Goal: Task Accomplishment & Management: Manage account settings

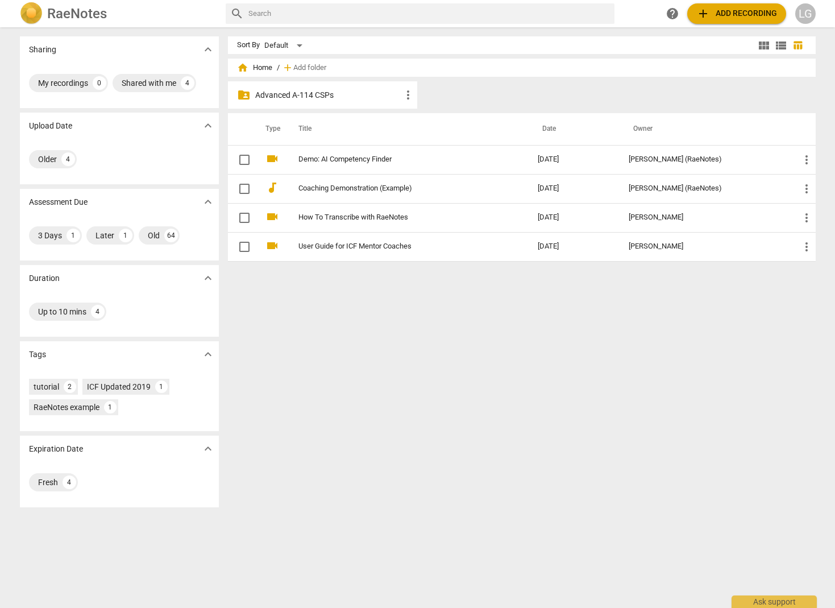
click at [399, 96] on span "more_vert" at bounding box center [409, 95] width 14 height 14
click at [384, 96] on div at bounding box center [417, 304] width 835 height 608
click at [293, 98] on p "Advanced A-114 CSPs" at bounding box center [328, 95] width 147 height 12
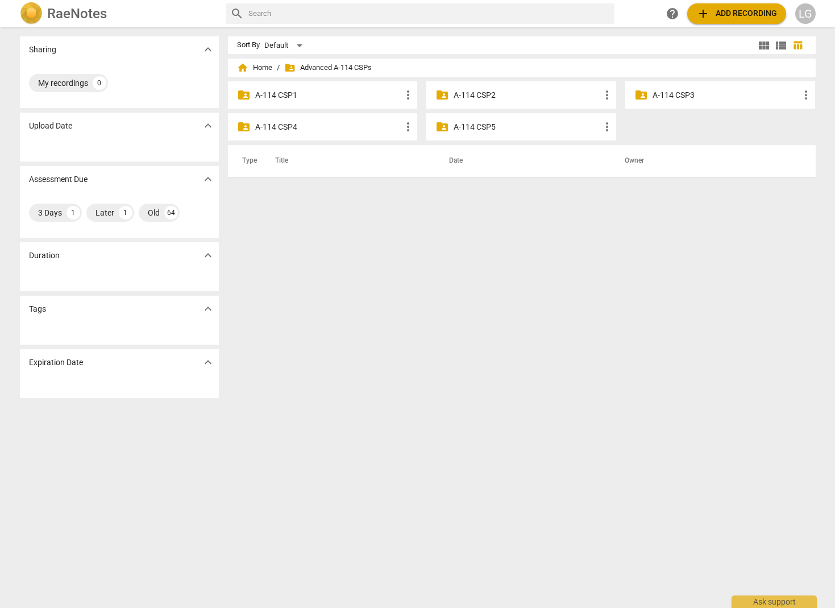
click at [289, 128] on p "A-114 CSP4" at bounding box center [328, 127] width 147 height 12
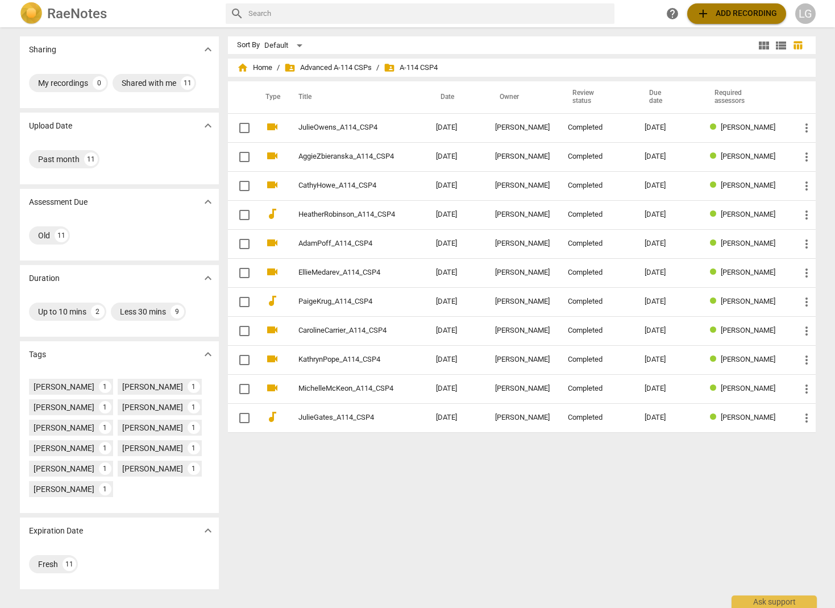
click at [399, 12] on span "add Add recording" at bounding box center [737, 14] width 81 height 14
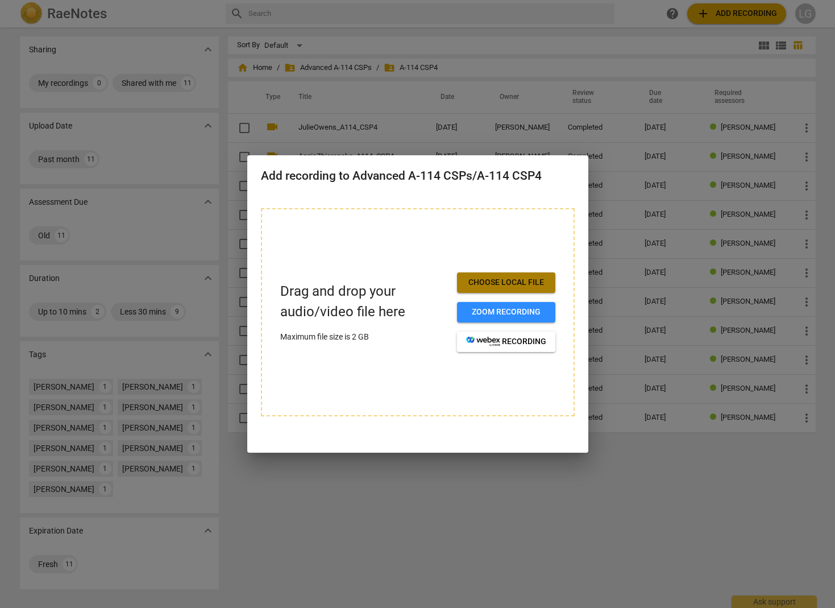
click at [399, 288] on button "Choose local file" at bounding box center [506, 282] width 98 height 20
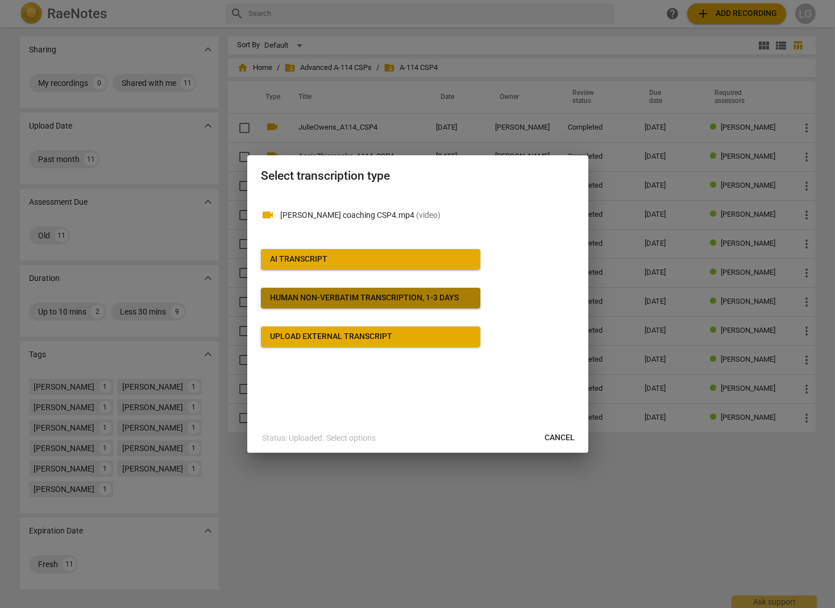
click at [322, 300] on div "Human non-verbatim transcription, 1-3 days" at bounding box center [364, 297] width 189 height 11
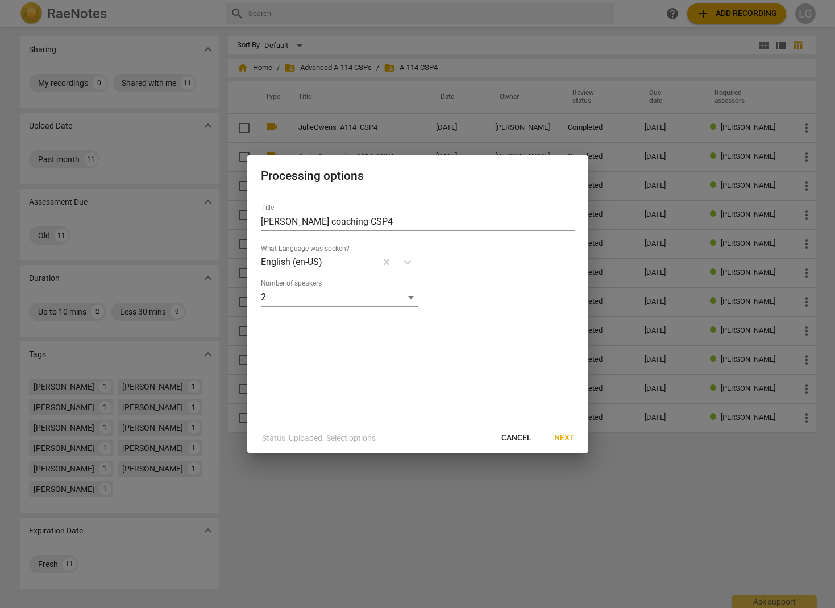
click at [399, 438] on span "Next" at bounding box center [564, 437] width 20 height 11
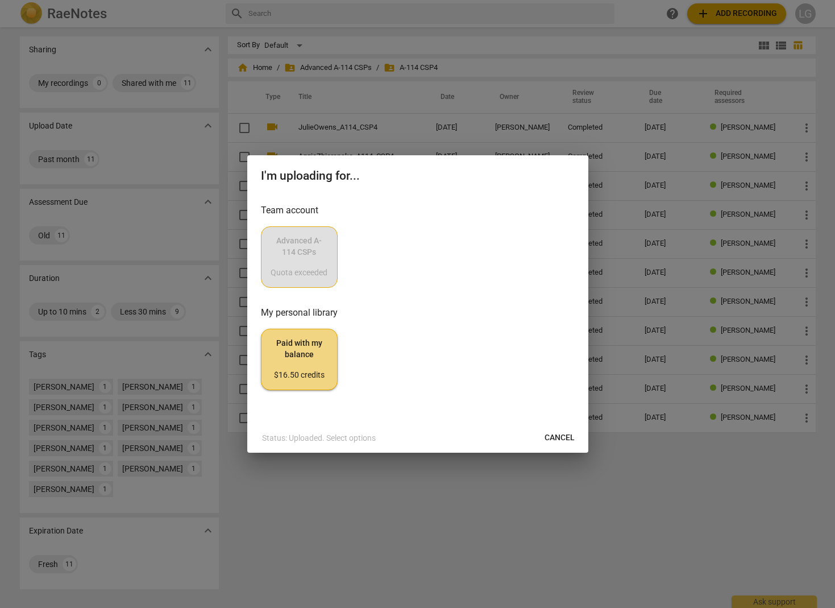
click at [310, 262] on div "Advanced A-114 CSPs Quota exceeded" at bounding box center [418, 256] width 314 height 61
click at [314, 249] on div "Advanced A-114 CSPs Quota exceeded" at bounding box center [418, 256] width 314 height 61
click at [399, 437] on span "Cancel" at bounding box center [560, 437] width 30 height 11
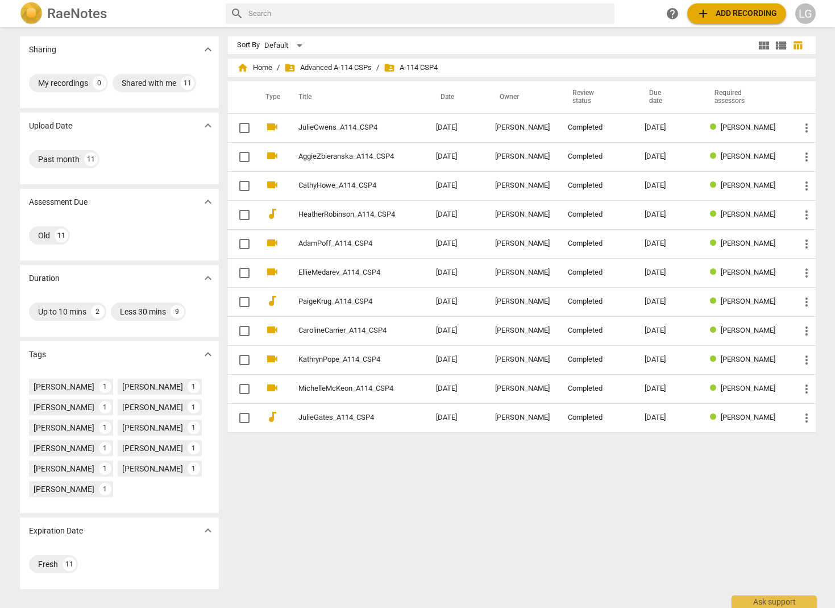
click at [399, 14] on div "LG" at bounding box center [806, 13] width 20 height 20
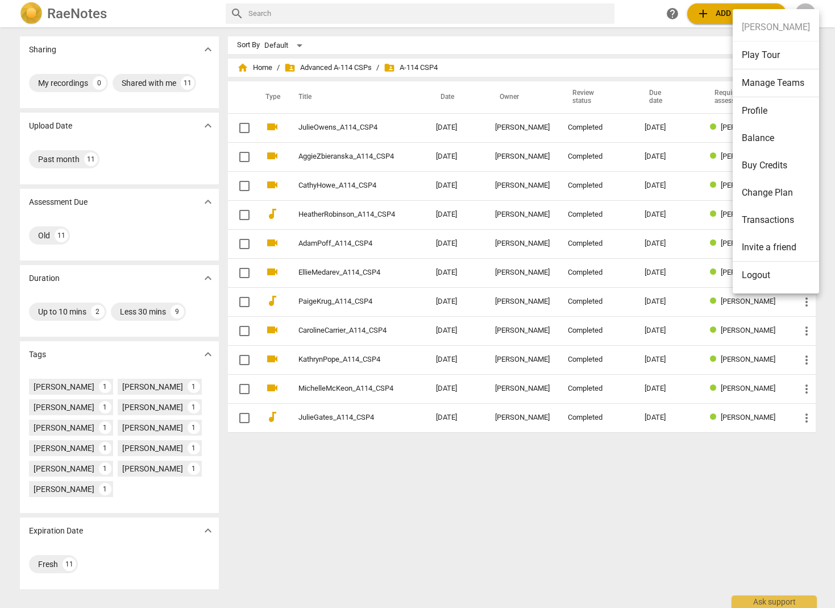
click at [399, 9] on div at bounding box center [417, 304] width 835 height 608
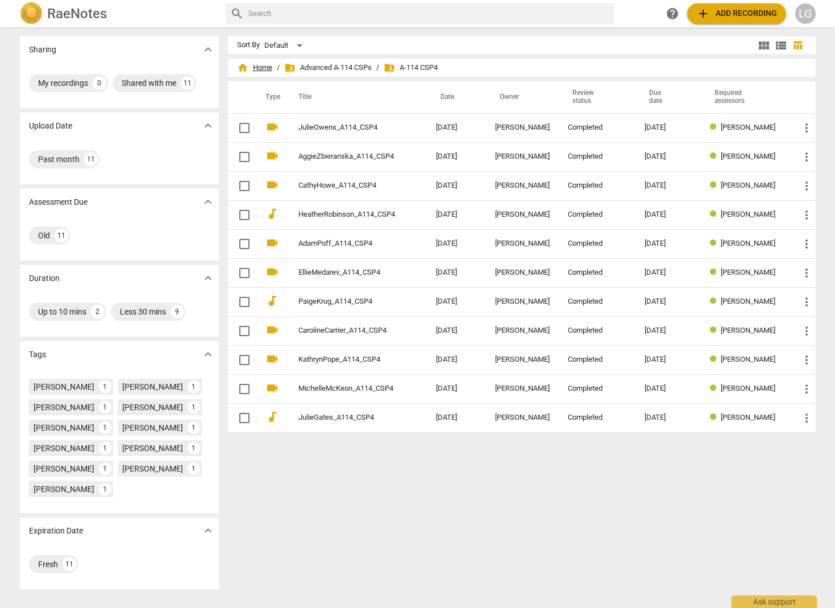
click at [257, 67] on span "home Home" at bounding box center [254, 67] width 35 height 11
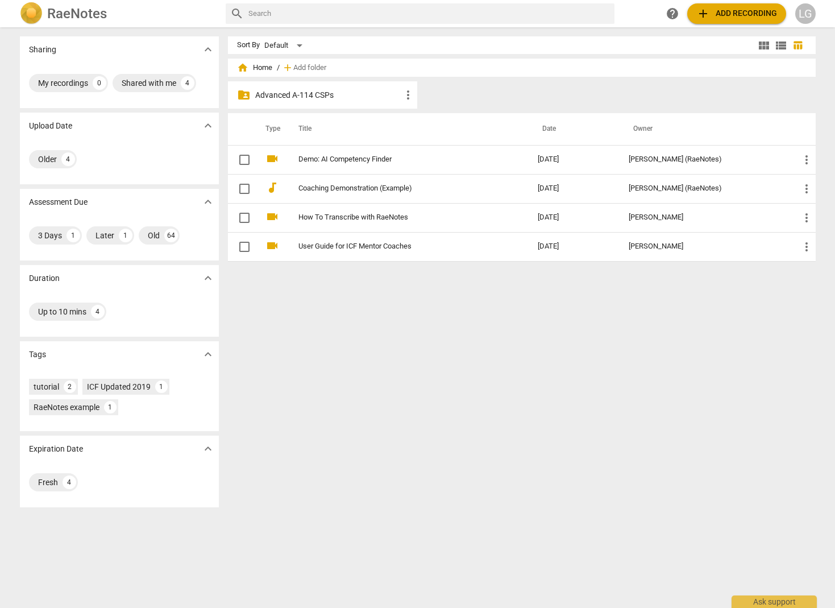
click at [304, 94] on p "Advanced A-114 CSPs" at bounding box center [328, 95] width 147 height 12
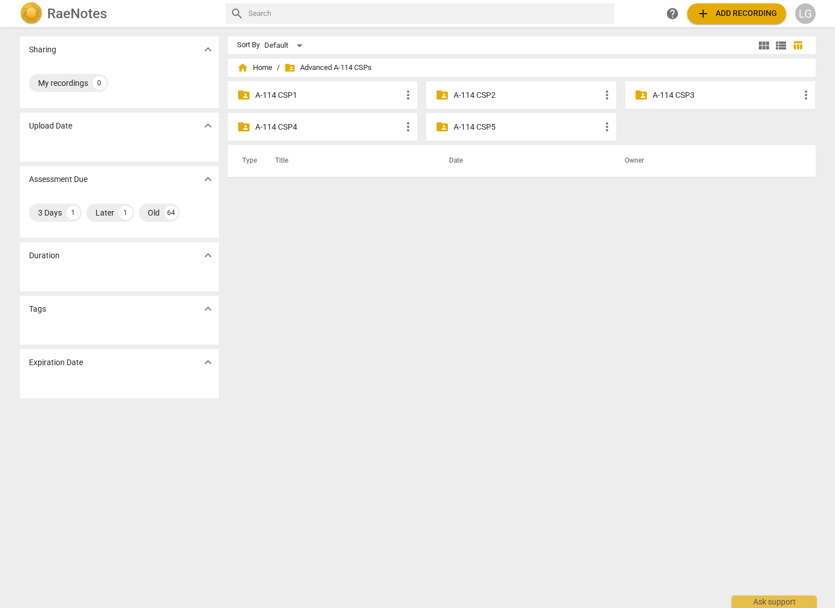
click at [295, 127] on p "A-114 CSP4" at bounding box center [328, 127] width 147 height 12
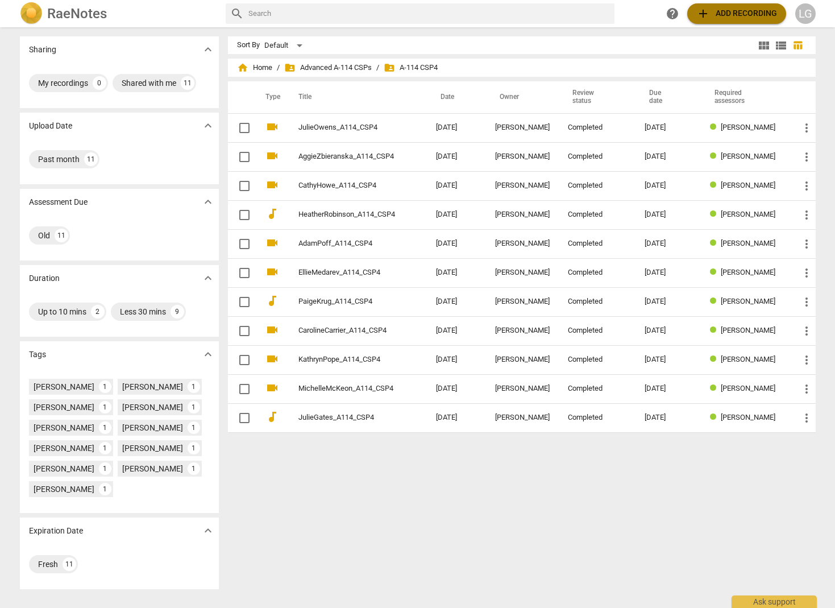
click at [399, 14] on span "add Add recording" at bounding box center [737, 14] width 81 height 14
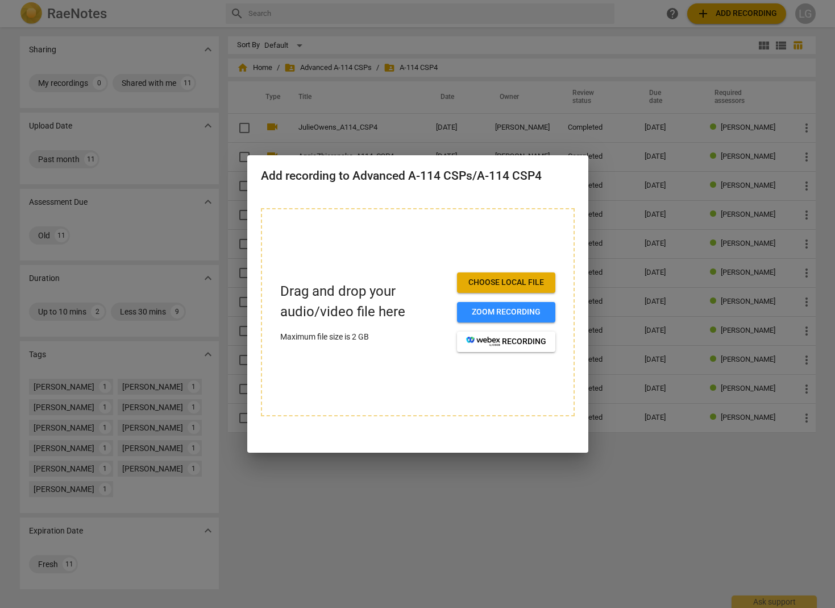
click at [399, 47] on div at bounding box center [417, 304] width 835 height 608
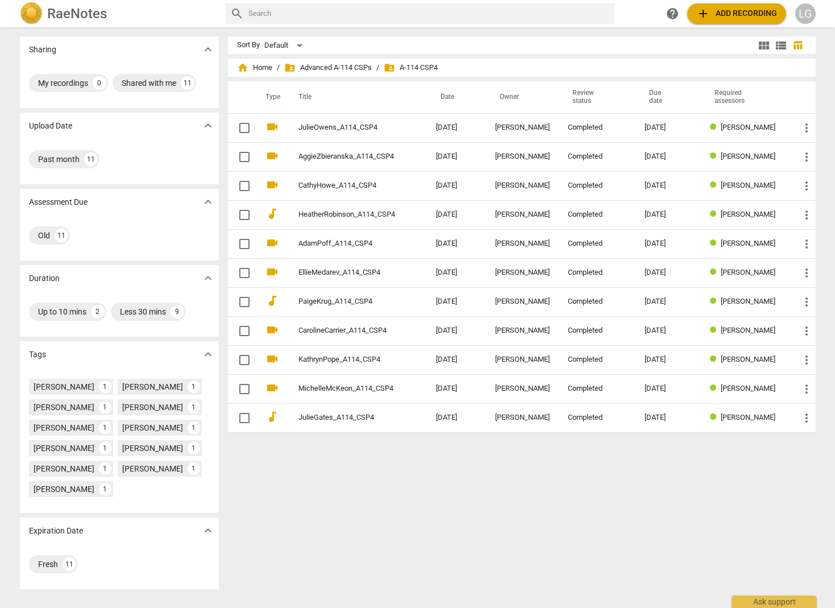
click at [399, 70] on span "folder_shared A-114 CSP4" at bounding box center [411, 67] width 54 height 11
click at [297, 44] on div "Default" at bounding box center [285, 45] width 42 height 18
click at [297, 44] on li "Default" at bounding box center [290, 46] width 54 height 22
click at [298, 15] on input "text" at bounding box center [430, 14] width 362 height 18
click at [399, 15] on span "add Add recording" at bounding box center [737, 14] width 81 height 14
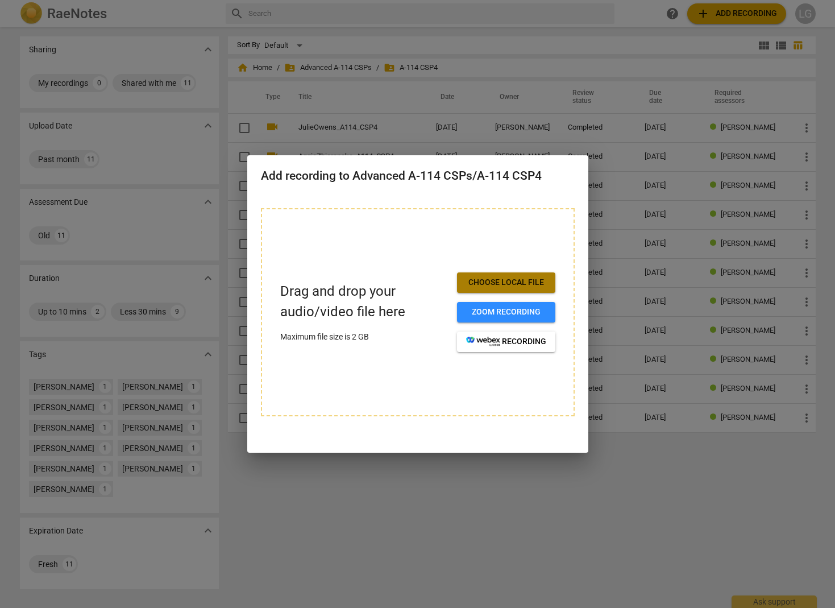
click at [399, 282] on span "Choose local file" at bounding box center [506, 282] width 80 height 11
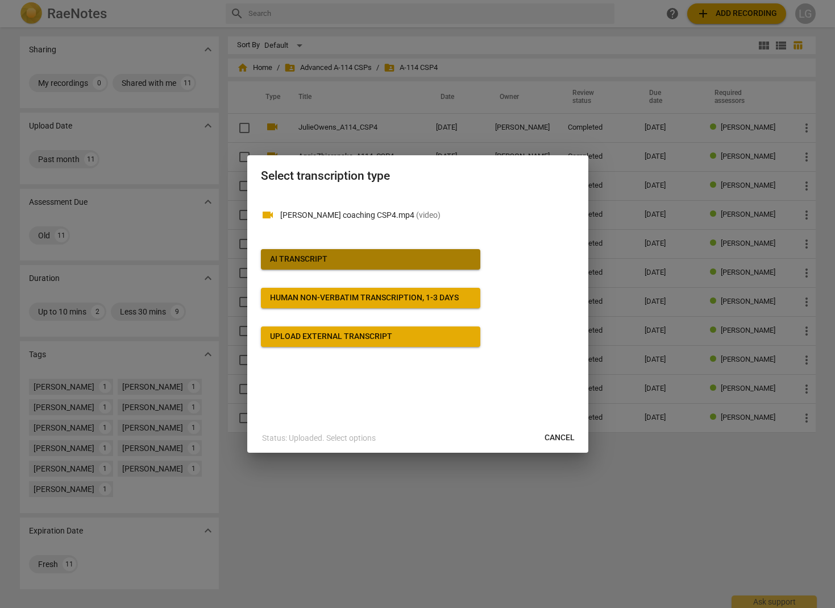
click at [359, 260] on span "AI Transcript" at bounding box center [370, 259] width 201 height 11
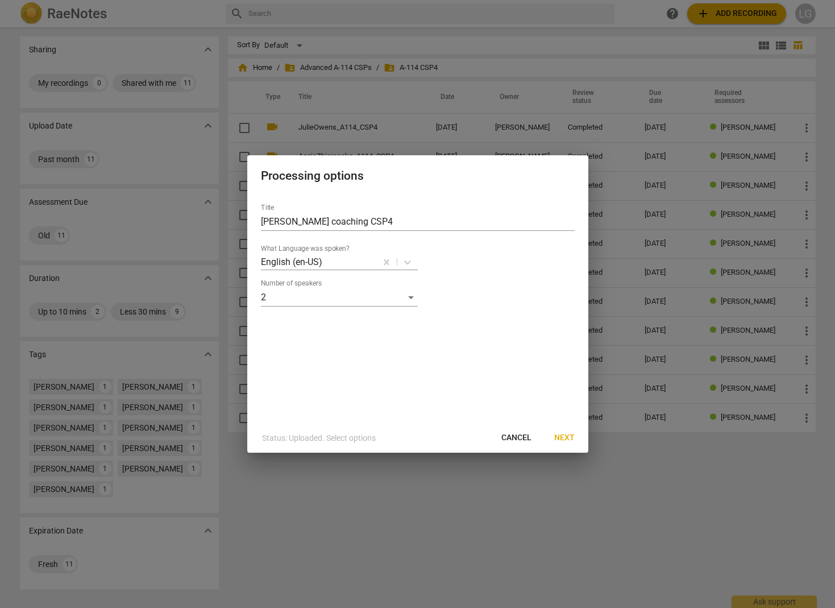
click at [399, 441] on span "Next" at bounding box center [564, 437] width 20 height 11
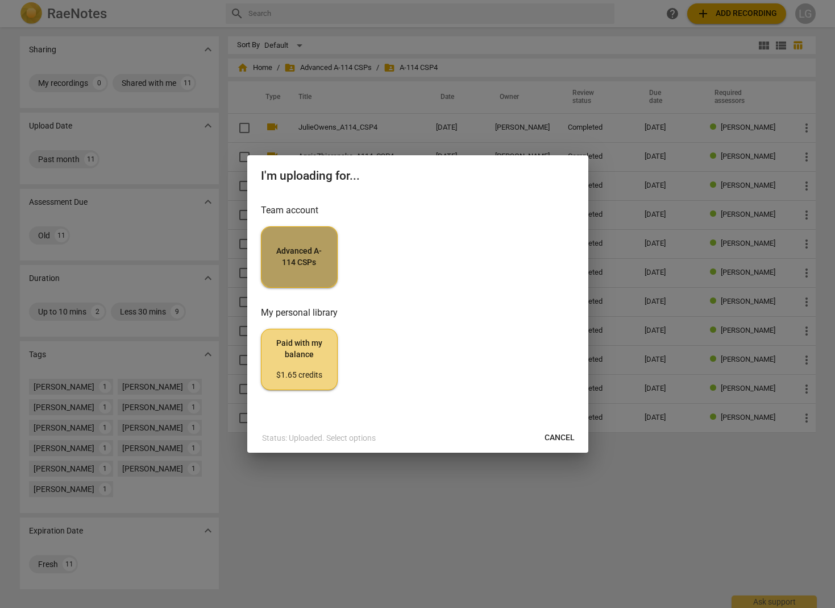
click at [304, 259] on span "Advanced A-114 CSPs" at bounding box center [299, 257] width 57 height 22
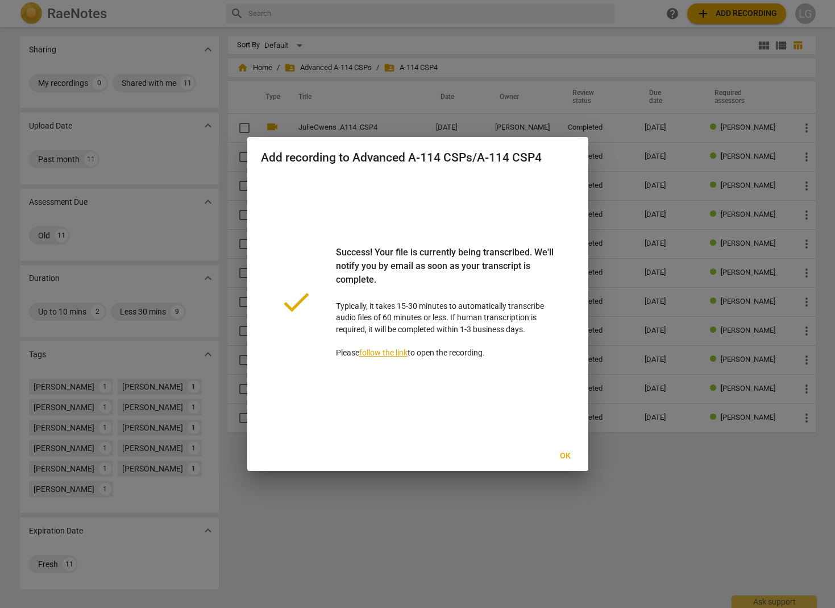
click at [390, 353] on link "follow the link" at bounding box center [383, 352] width 48 height 9
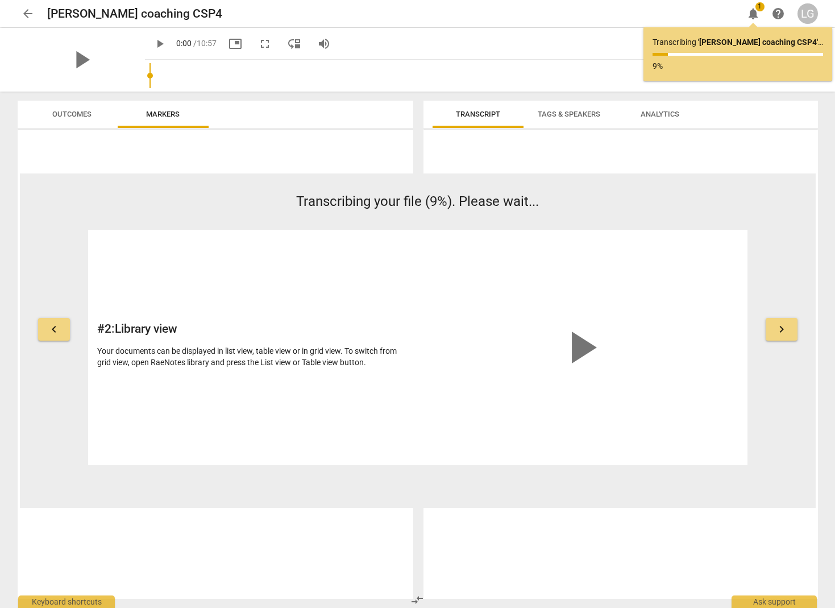
click at [399, 118] on span "Tags & Speakers" at bounding box center [569, 114] width 63 height 9
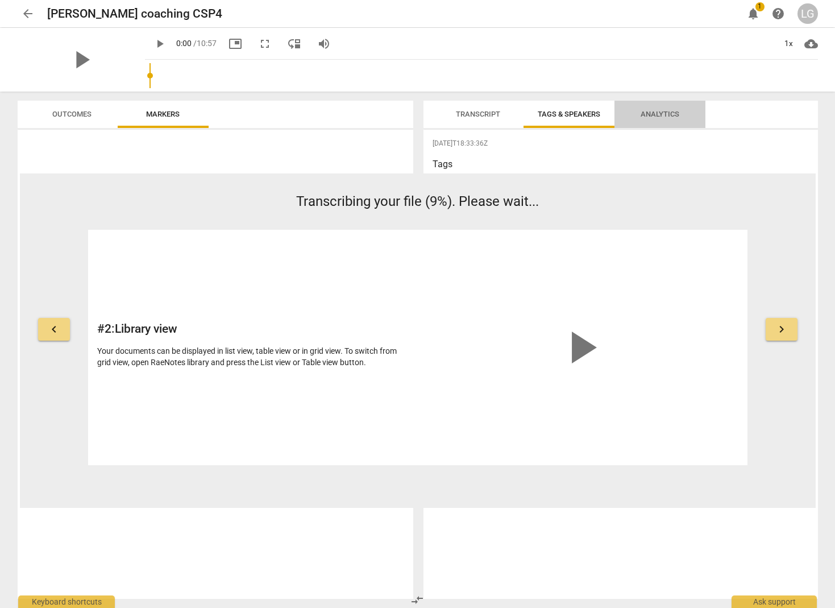
click at [399, 119] on span "Analytics" at bounding box center [660, 114] width 66 height 15
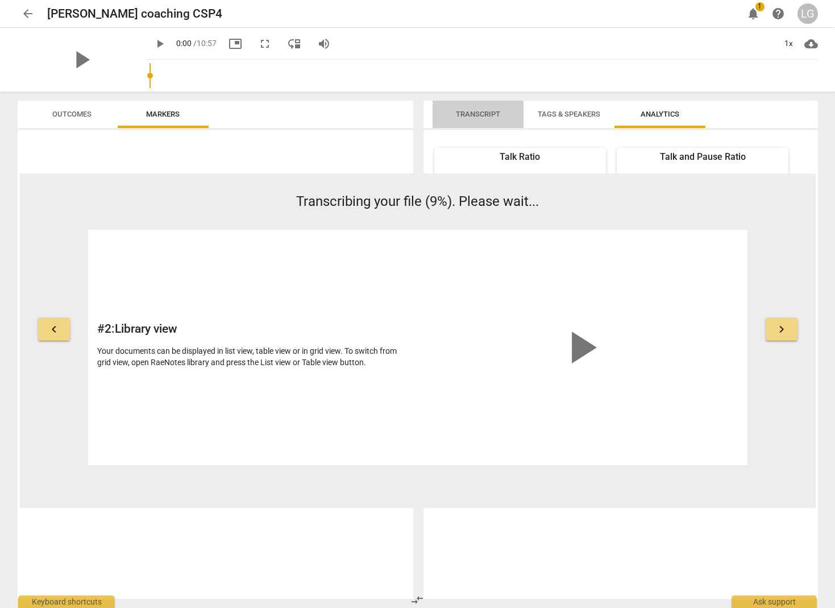
click at [399, 114] on span "Transcript" at bounding box center [478, 114] width 44 height 9
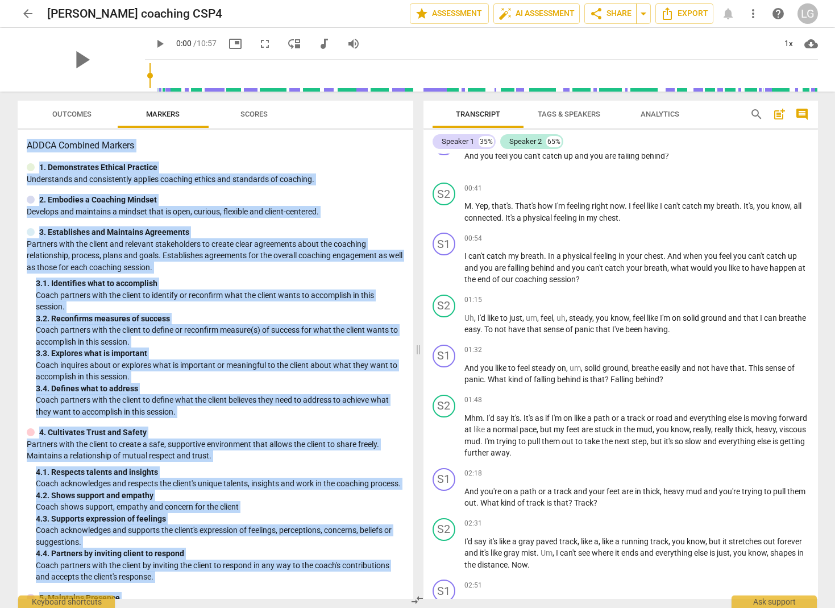
copy div "ADDCA Combined Markers 1. Demonstrates Ethical Practice Understands and consist…"
drag, startPoint x: 259, startPoint y: 589, endPoint x: 20, endPoint y: 143, distance: 506.3
click at [20, 143] on div "ADDCA Combined Markers 1. Demonstrates Ethical Practice Understands and consist…" at bounding box center [216, 364] width 396 height 469
click at [268, 133] on div "ADDCA Combined Markers 1. Demonstrates Ethical Practice Understands and consist…" at bounding box center [216, 364] width 396 height 469
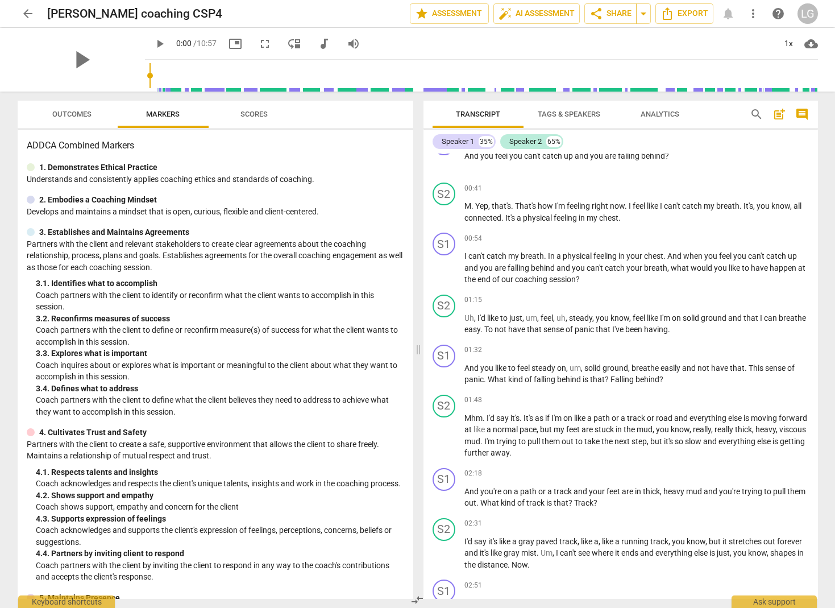
click at [399, 118] on span "Analytics" at bounding box center [660, 114] width 39 height 9
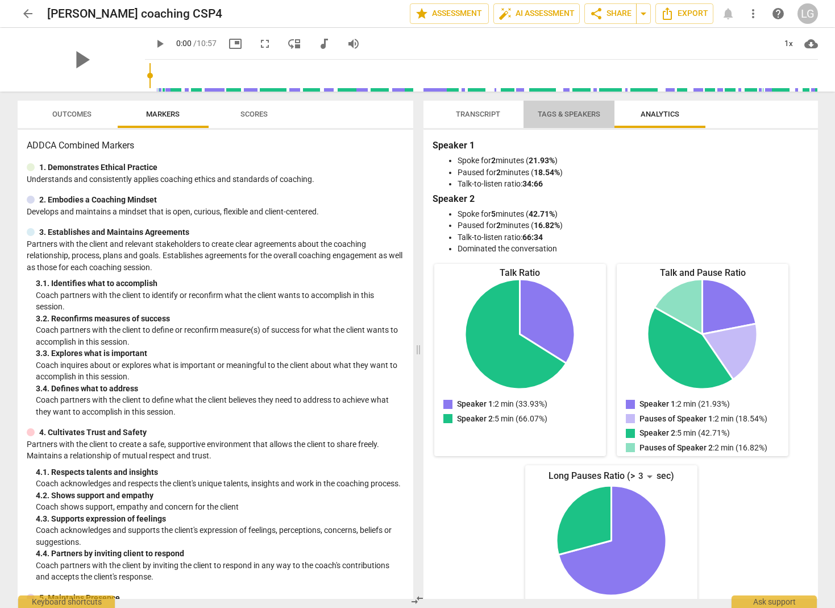
click at [399, 116] on span "Tags & Speakers" at bounding box center [569, 114] width 63 height 9
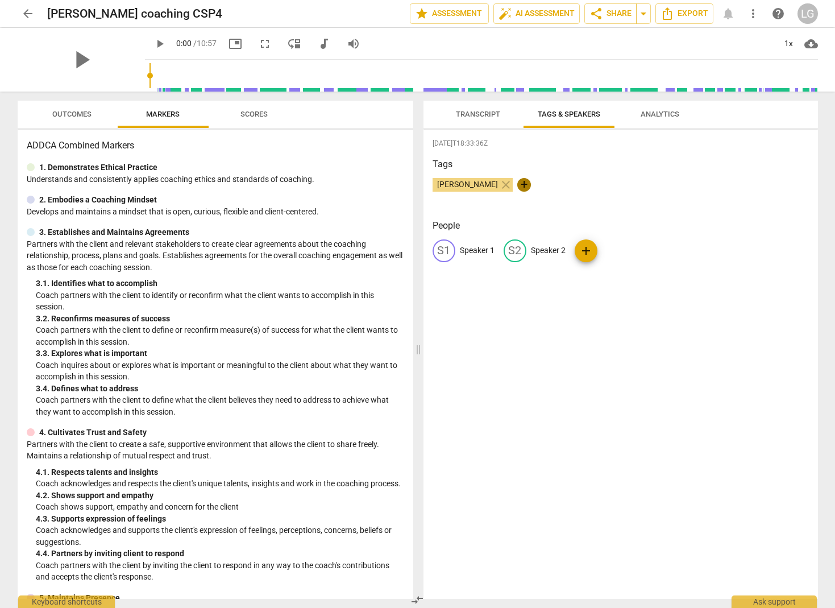
click at [399, 184] on span "+" at bounding box center [525, 185] width 14 height 14
click at [399, 184] on input "text" at bounding box center [550, 185] width 57 height 18
click at [399, 187] on input "Metaphor for Activation" at bounding box center [550, 185] width 57 height 18
type input "Metaphor for Activation"
click at [399, 156] on div "[DATE]T18:33:36Z Tags [PERSON_NAME] close Metaphor for Activation check People …" at bounding box center [621, 364] width 395 height 469
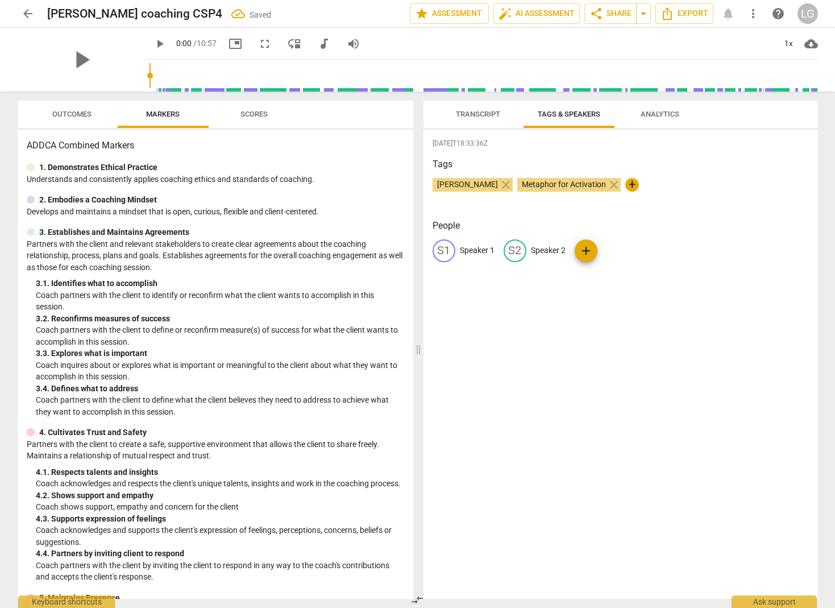
click at [399, 115] on span "Transcript" at bounding box center [478, 114] width 44 height 9
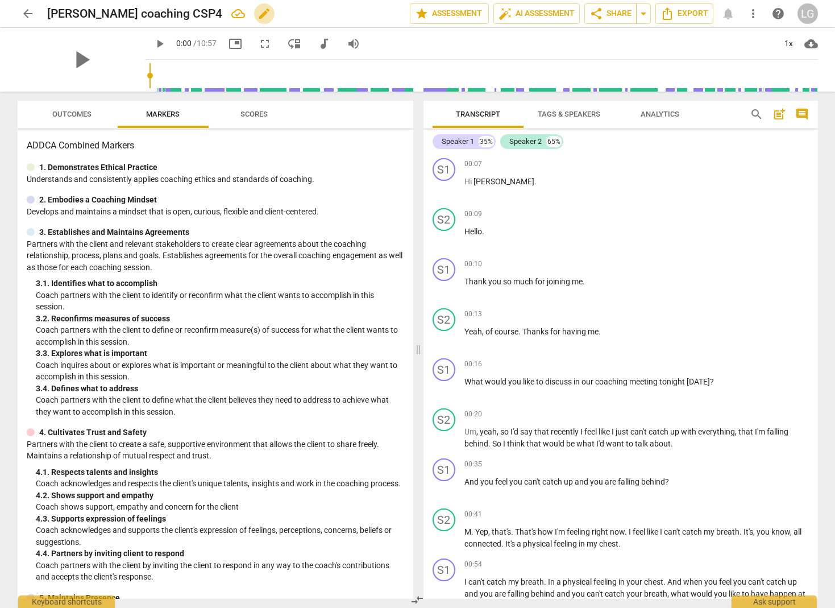
click at [258, 14] on span "edit" at bounding box center [265, 14] width 14 height 14
click at [292, 13] on input "[PERSON_NAME] coaching CSP4 Metaphor to Activate" at bounding box center [203, 14] width 313 height 22
click at [48, 13] on input "[PERSON_NAME] coaching CSP4 Metaphor to Activate" at bounding box center [203, 14] width 313 height 22
drag, startPoint x: 254, startPoint y: 11, endPoint x: 287, endPoint y: 13, distance: 33.0
click at [287, 13] on input "Advance 114_CSP4 [PERSON_NAME] GG coaching CSP4 Metaphor to Activate" at bounding box center [203, 14] width 313 height 22
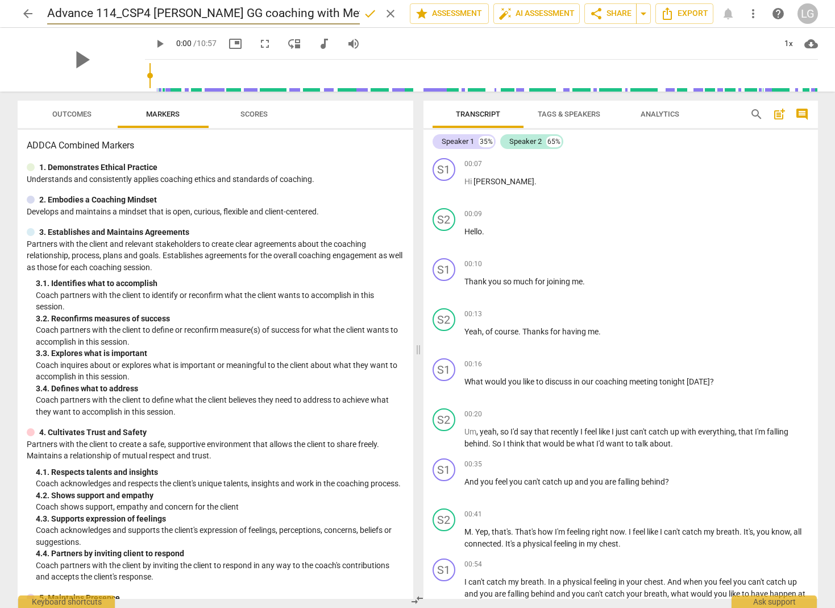
type input "Advance 114_CSP4 [PERSON_NAME] GG coaching with Metaphor to Activate"
click at [380, 47] on div "play_arrow 0:00 / 10:57 picture_in_picture fullscreen move_down audiotrack volu…" at bounding box center [481, 44] width 673 height 32
click at [399, 48] on div "play_arrow 0:00 / 10:57 picture_in_picture fullscreen move_down audiotrack volu…" at bounding box center [481, 44] width 673 height 32
click at [399, 47] on div "play_arrow 0:00 / 10:57 picture_in_picture fullscreen move_down audiotrack volu…" at bounding box center [481, 44] width 673 height 32
click at [73, 62] on span "play_arrow" at bounding box center [82, 60] width 30 height 30
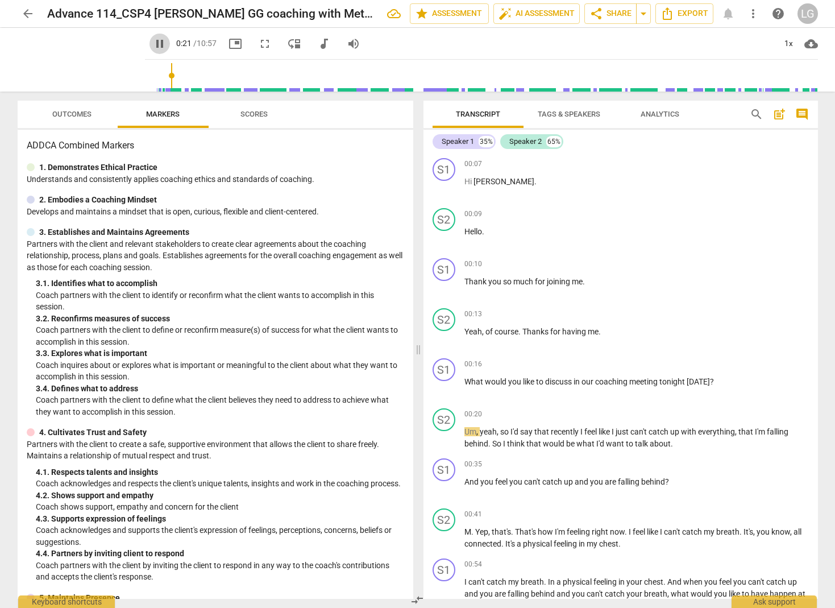
click at [153, 43] on span "pause" at bounding box center [160, 44] width 14 height 14
click at [153, 44] on span "play_arrow" at bounding box center [160, 44] width 14 height 14
drag, startPoint x: 158, startPoint y: 74, endPoint x: 133, endPoint y: 76, distance: 25.1
click at [150, 76] on div at bounding box center [484, 76] width 669 height 32
click at [77, 64] on span "pause" at bounding box center [82, 60] width 30 height 30
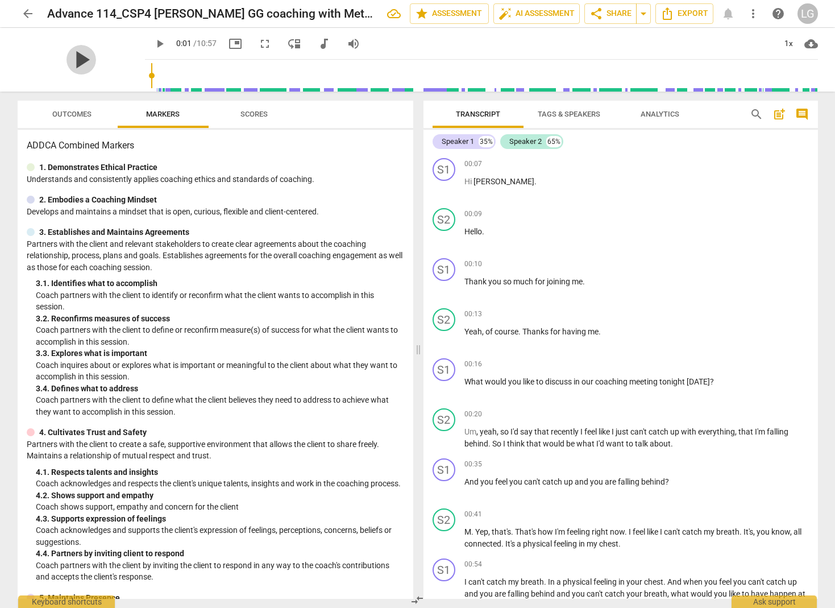
click at [69, 63] on span "play_arrow" at bounding box center [82, 60] width 30 height 30
click at [399, 48] on div "pause 0:04 / 10:57 picture_in_picture fullscreen move_down audiotrack volume_up…" at bounding box center [481, 44] width 673 height 32
click at [399, 45] on div "pause 0:11 / 10:57 picture_in_picture fullscreen move_down audiotrack volume_up…" at bounding box center [481, 44] width 673 height 32
type input "13"
click at [26, 12] on span "arrow_back" at bounding box center [28, 14] width 14 height 14
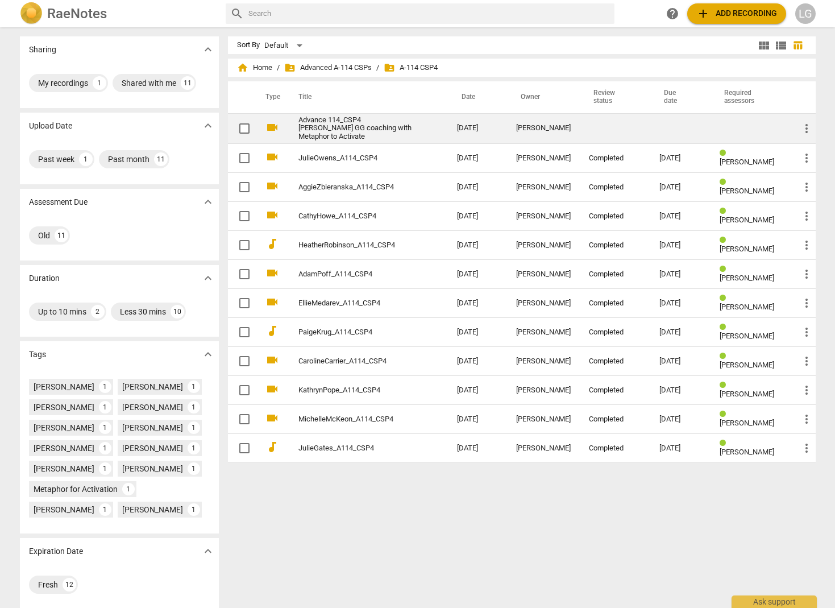
click at [347, 131] on link "Advance 114_CSP4 [PERSON_NAME] GG coaching with Metaphor to Activate" at bounding box center [358, 129] width 118 height 26
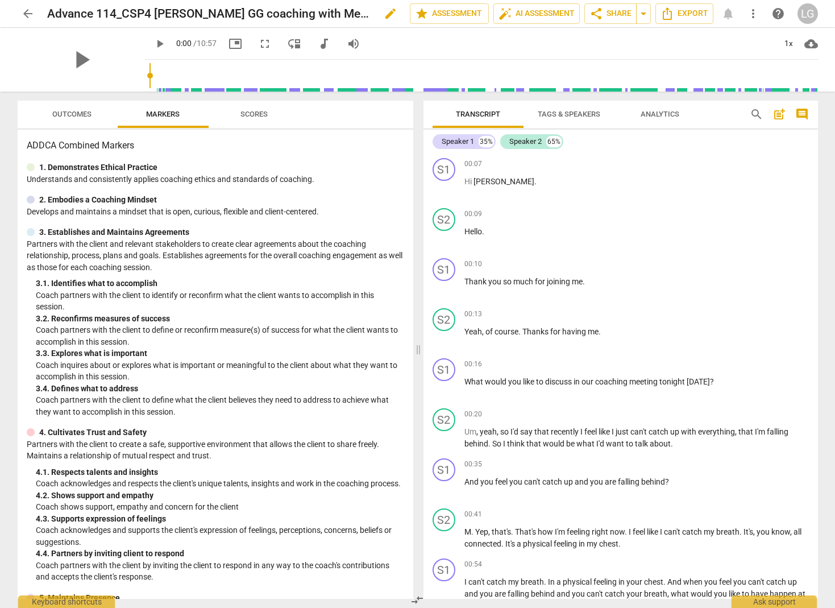
click at [48, 13] on h2 "Advance 114_CSP4 [PERSON_NAME] GG coaching with Metaphor to Activate" at bounding box center [209, 14] width 324 height 14
type input "2"
click at [387, 15] on span "edit" at bounding box center [391, 14] width 14 height 14
drag, startPoint x: 118, startPoint y: 13, endPoint x: 40, endPoint y: 10, distance: 77.4
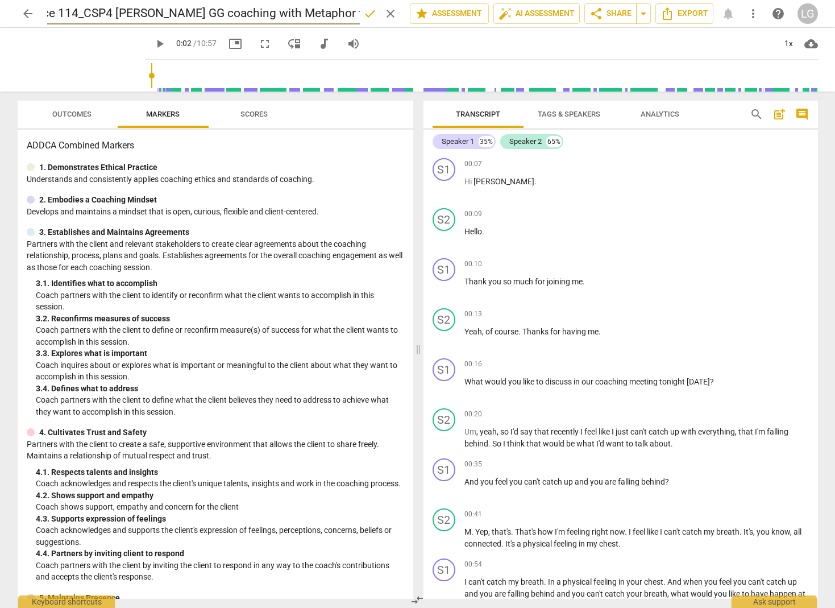
click at [40, 10] on div "arrow_back Advance 114_CSP4 [PERSON_NAME] GG coaching with Metaphor to Activate…" at bounding box center [418, 14] width 801 height 22
click at [99, 15] on input "[PERSON_NAME] GG coaching with Metaphor to Activate" at bounding box center [203, 14] width 313 height 22
drag, startPoint x: 283, startPoint y: 14, endPoint x: 205, endPoint y: 10, distance: 77.4
click at [205, 10] on input "[PERSON_NAME] GG Advance 114_CSP4 coaching with Metaphor to Activate" at bounding box center [203, 14] width 313 height 22
drag, startPoint x: 241, startPoint y: 14, endPoint x: 205, endPoint y: 14, distance: 35.8
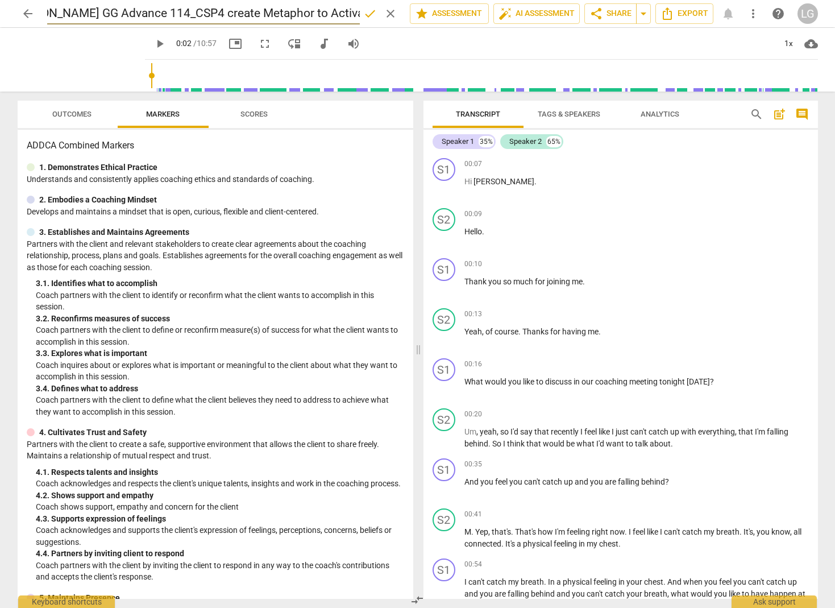
click at [205, 14] on input "[PERSON_NAME] GG Advance 114_CSP4 create Metaphor to Activate" at bounding box center [203, 14] width 313 height 22
type input "[PERSON_NAME] GG Advance 114_CSP4 create Metaphor to Activate"
click at [364, 15] on span "done" at bounding box center [370, 14] width 14 height 14
click at [28, 13] on span "arrow_back" at bounding box center [28, 14] width 14 height 14
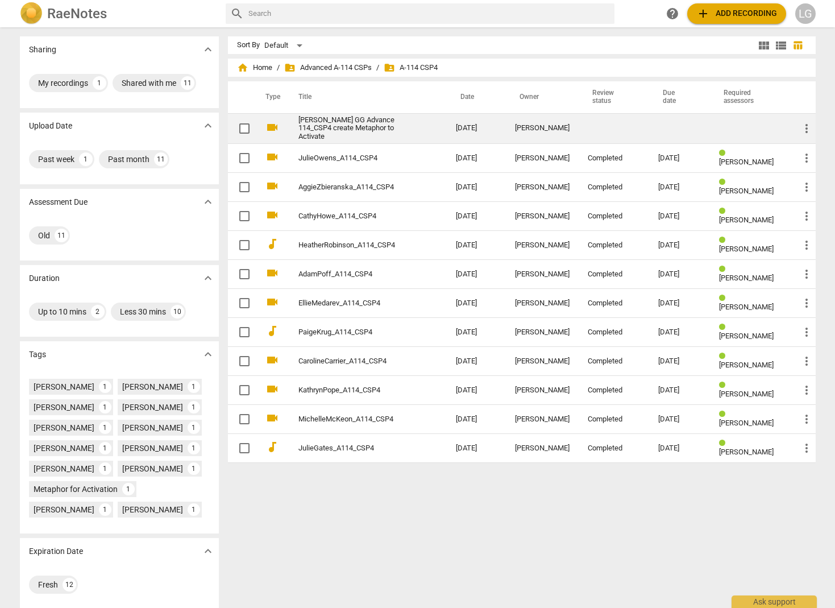
click at [350, 133] on link "[PERSON_NAME] GG Advance 114_CSP4 create Metaphor to Activate" at bounding box center [357, 129] width 117 height 26
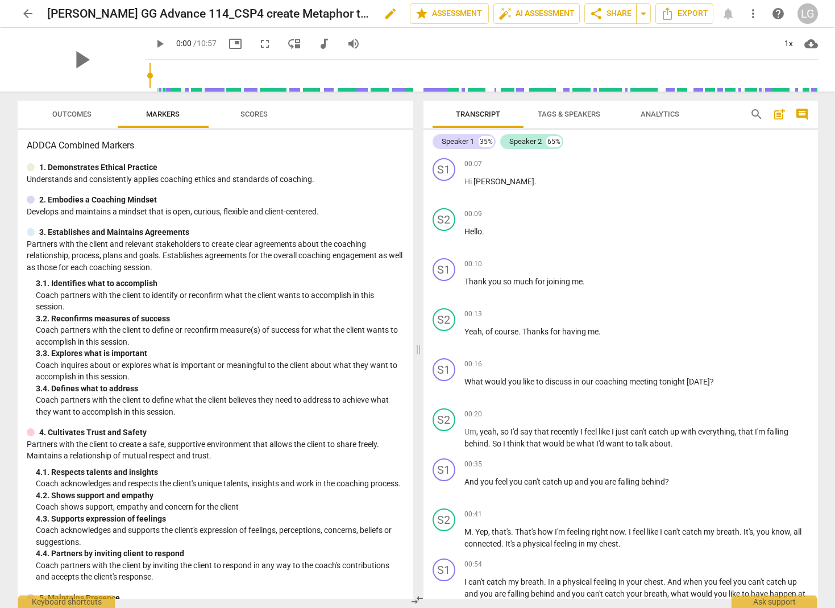
click at [96, 14] on h2 "[PERSON_NAME] GG Advance 114_CSP4 create Metaphor to Activate" at bounding box center [209, 14] width 324 height 14
click at [384, 14] on span "edit" at bounding box center [391, 14] width 14 height 14
click at [97, 13] on input "[PERSON_NAME] GG Advance 114_CSP4 create Metaphor to Activate" at bounding box center [203, 14] width 313 height 22
click at [148, 15] on input "[PERSON_NAME] GG_Advance 114_CSP4 create Metaphor to Activate" at bounding box center [203, 14] width 313 height 22
drag, startPoint x: 237, startPoint y: 15, endPoint x: 204, endPoint y: 15, distance: 33.0
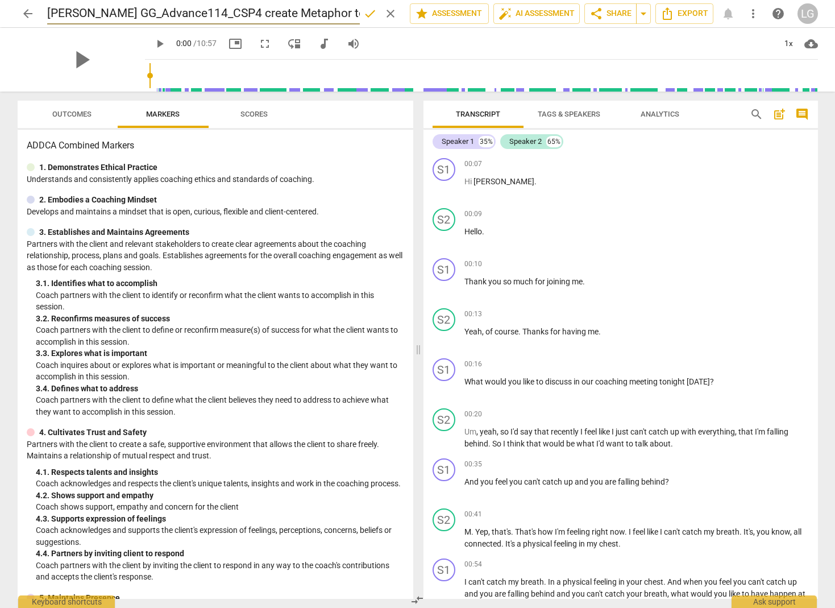
click at [204, 15] on input "[PERSON_NAME] GG_Advance114_CSP4 create Metaphor to Activate" at bounding box center [203, 14] width 313 height 22
type input "[PERSON_NAME] GG_Advance114_CSP4 create Metaphor to Activate"
click at [366, 16] on span "done" at bounding box center [370, 14] width 14 height 14
click at [24, 15] on span "arrow_back" at bounding box center [28, 14] width 14 height 14
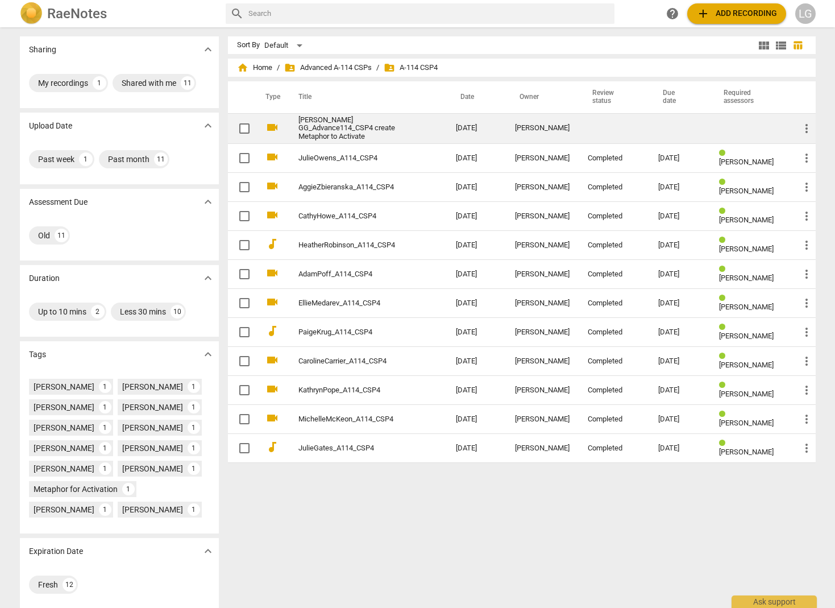
click at [329, 126] on link "[PERSON_NAME] GG_Advance114_CSP4 create Metaphor to Activate" at bounding box center [357, 129] width 117 height 26
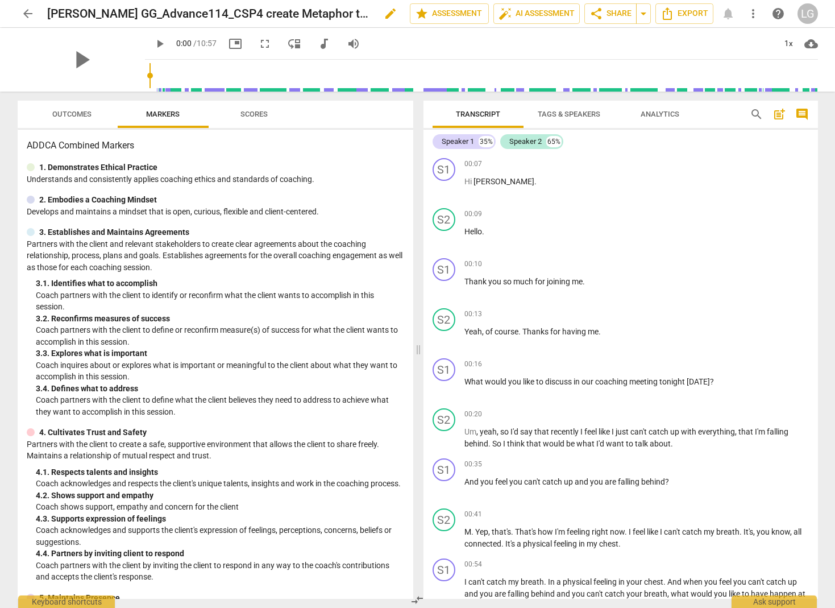
click at [109, 14] on h2 "[PERSON_NAME] GG_Advance114_CSP4 create Metaphor to Activate" at bounding box center [209, 14] width 324 height 14
click at [384, 16] on span "edit" at bounding box center [391, 14] width 14 height 14
click at [110, 14] on input "[PERSON_NAME] GG_Advance114_CSP4 create Metaphor to Activate" at bounding box center [203, 14] width 313 height 22
click at [86, 14] on input "[PERSON_NAME] GG_A114_CSP4 create Metaphor to Activate" at bounding box center [203, 14] width 313 height 22
click at [217, 14] on input "[PERSON_NAME] Gambacorta_A114_CSP4 create Metaphor to Activate" at bounding box center [203, 14] width 313 height 22
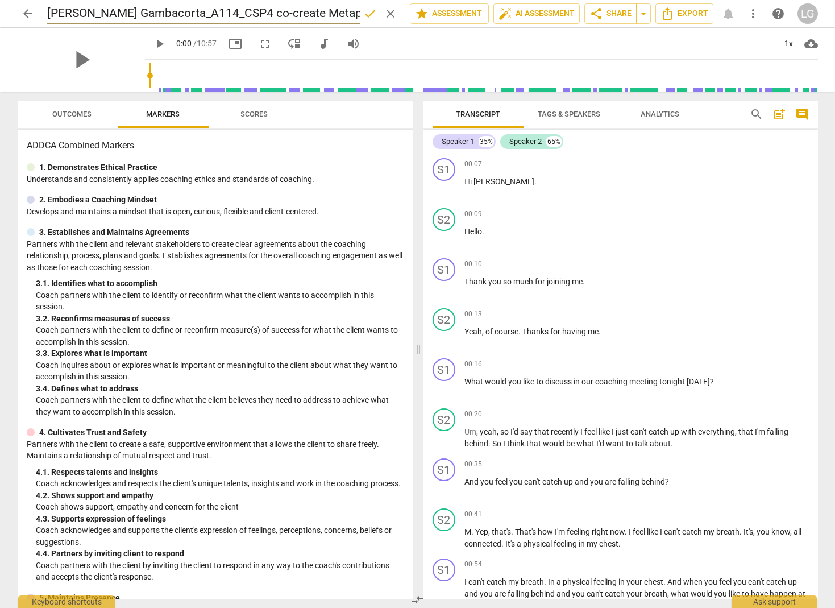
click at [318, 13] on input "[PERSON_NAME] Gambacorta_A114_CSP4 co-create Metaphor to Activate" at bounding box center [203, 14] width 313 height 22
click at [292, 11] on input "[PERSON_NAME] Gambacorta_A114_CSP4 co-create Metaphor to Activate" at bounding box center [203, 14] width 313 height 22
type input "[PERSON_NAME] Gambacorta_A114_CSP4 co-create Metaphor to Activate"
click at [366, 15] on span "done" at bounding box center [370, 14] width 14 height 14
click at [26, 14] on span "arrow_back" at bounding box center [28, 14] width 14 height 14
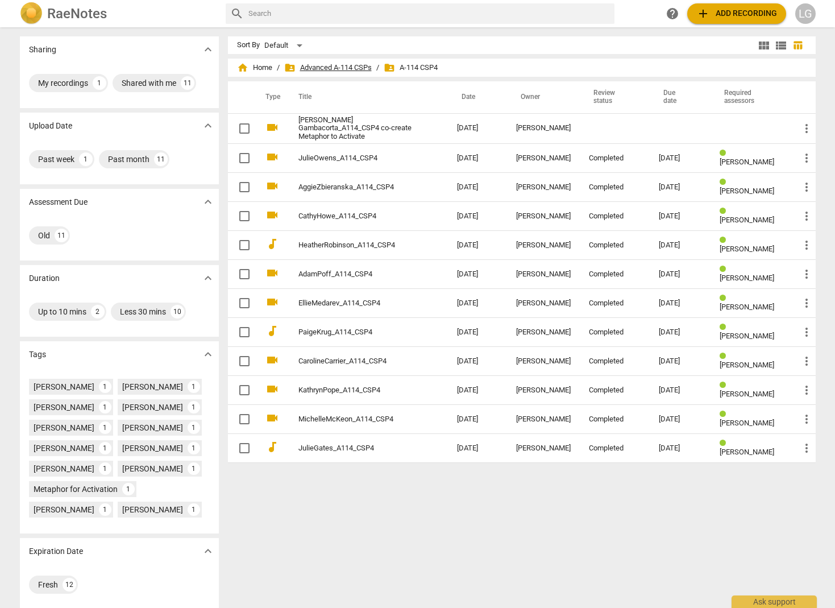
click at [322, 73] on span "folder_shared Advanced A-114 CSPs" at bounding box center [328, 67] width 88 height 11
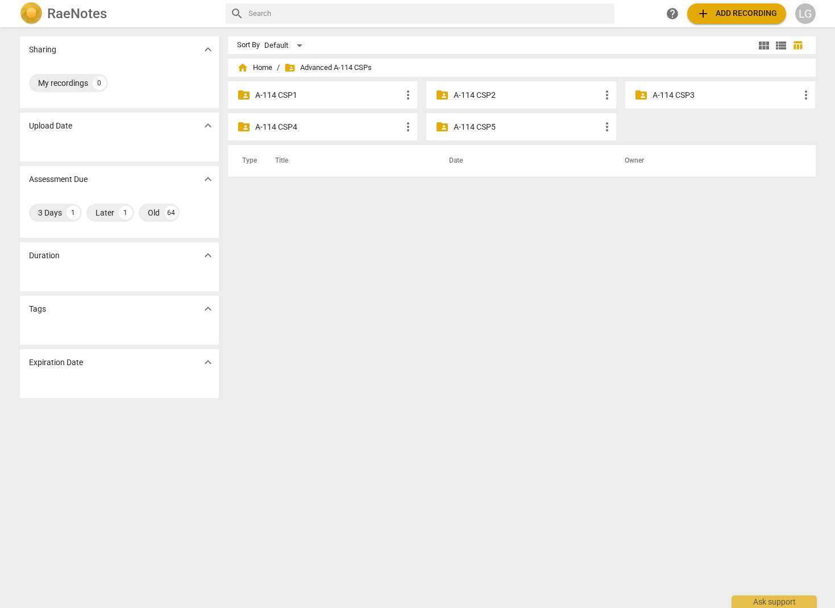
click at [399, 96] on p "A-114 CSP3" at bounding box center [726, 95] width 147 height 12
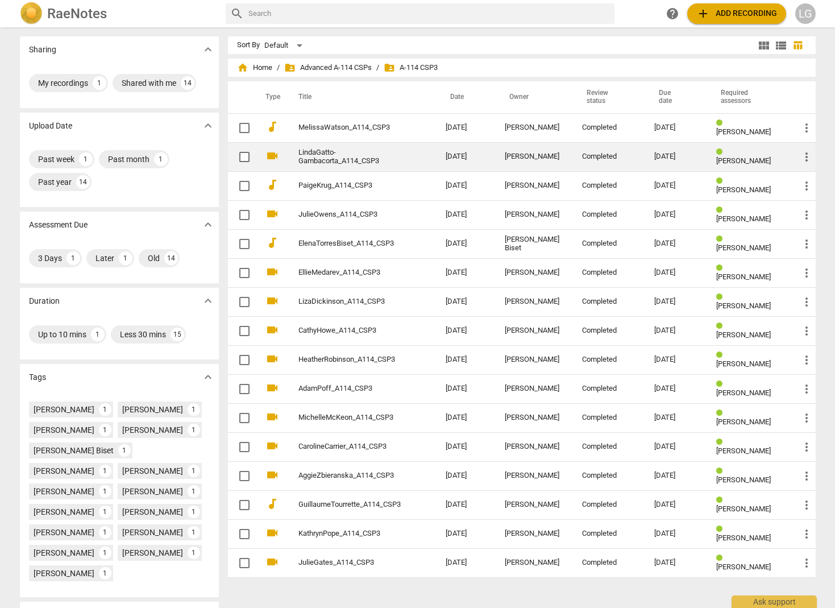
click at [399, 159] on span "[PERSON_NAME]" at bounding box center [744, 160] width 55 height 9
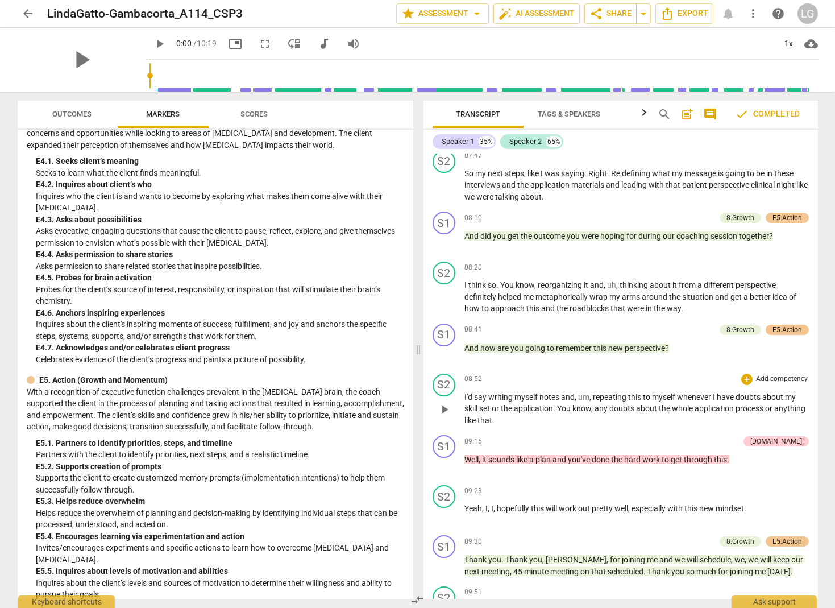
scroll to position [1553, 0]
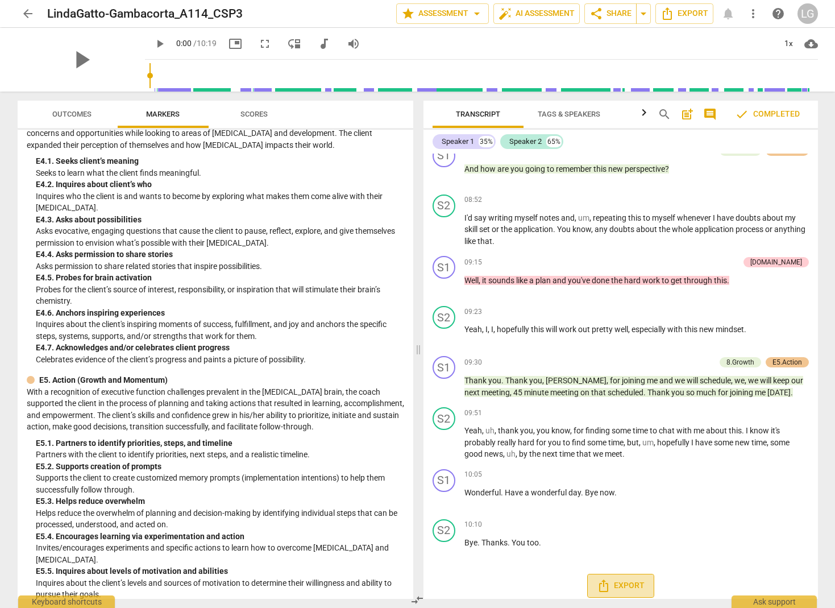
click at [399, 505] on span "Export" at bounding box center [621, 586] width 48 height 14
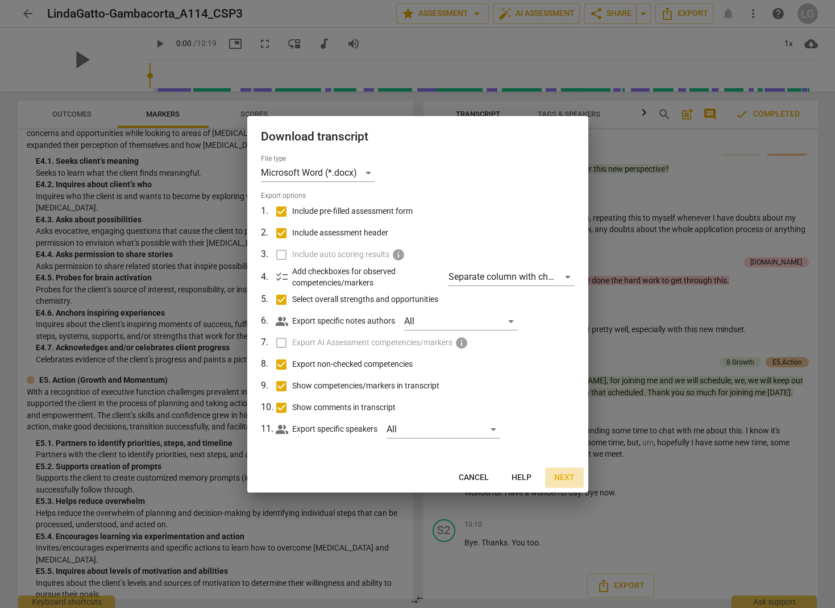
click at [399, 480] on span "Next" at bounding box center [564, 477] width 20 height 11
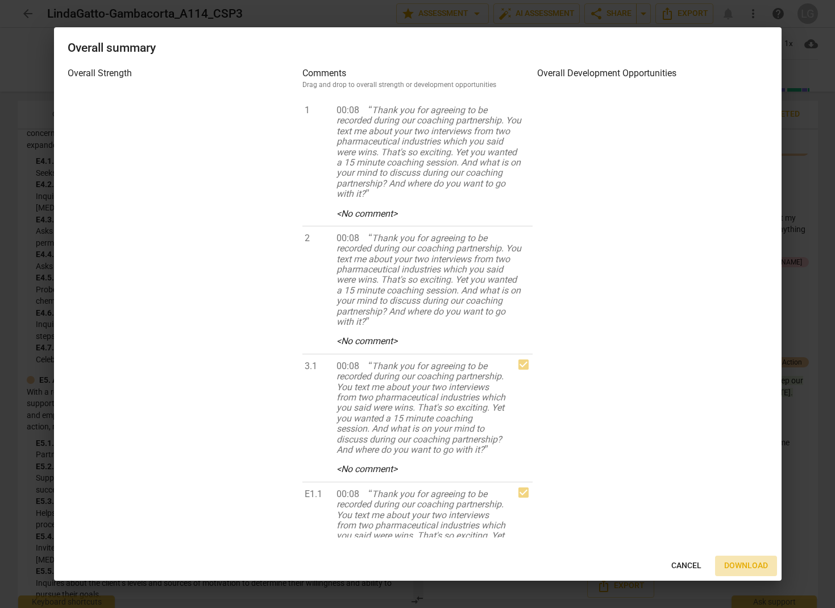
click at [399, 505] on span "Download" at bounding box center [747, 565] width 44 height 11
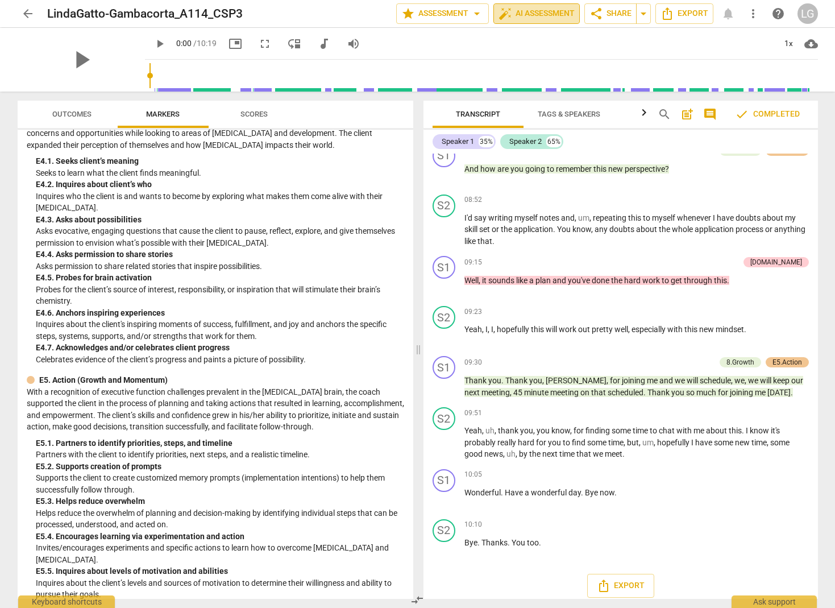
click at [399, 14] on span "auto_fix_high AI Assessment" at bounding box center [537, 14] width 76 height 14
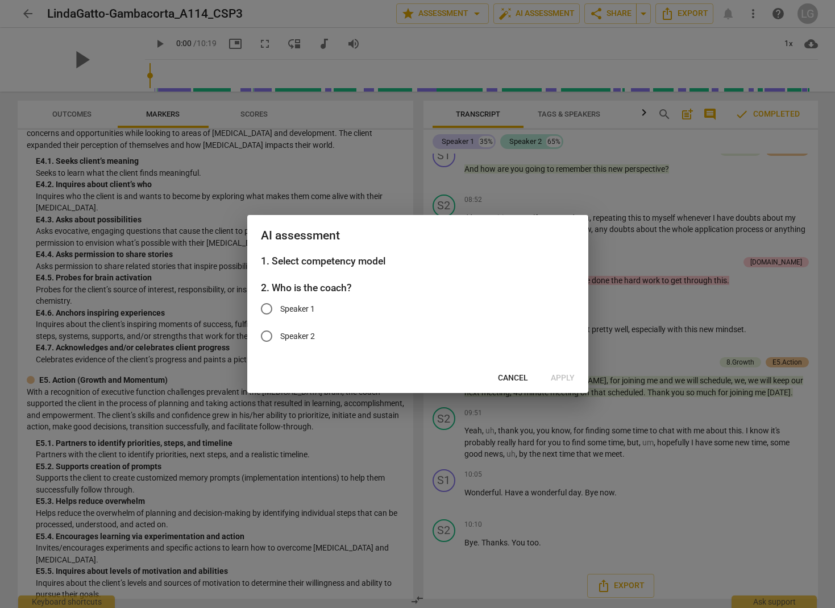
click at [399, 378] on span "Cancel" at bounding box center [513, 377] width 30 height 11
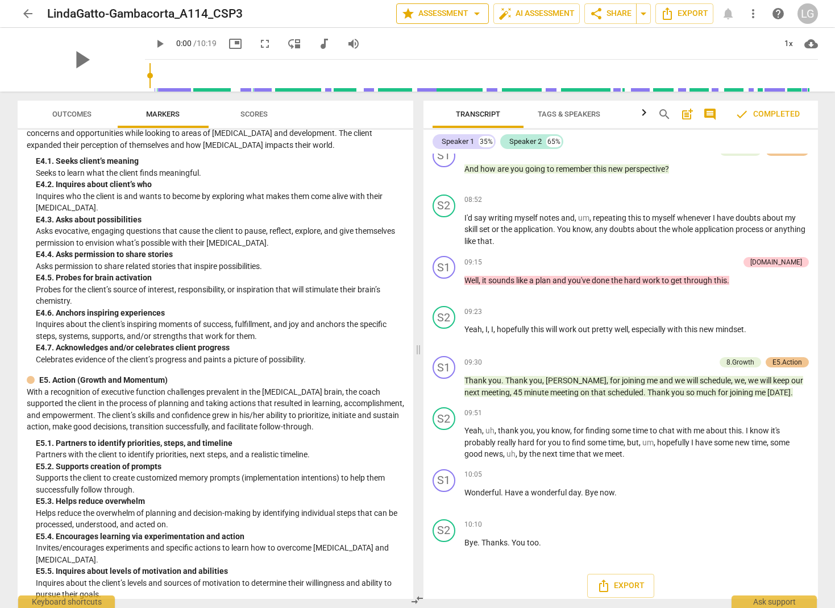
click at [399, 13] on span "star Assessment arrow_drop_down" at bounding box center [443, 14] width 82 height 14
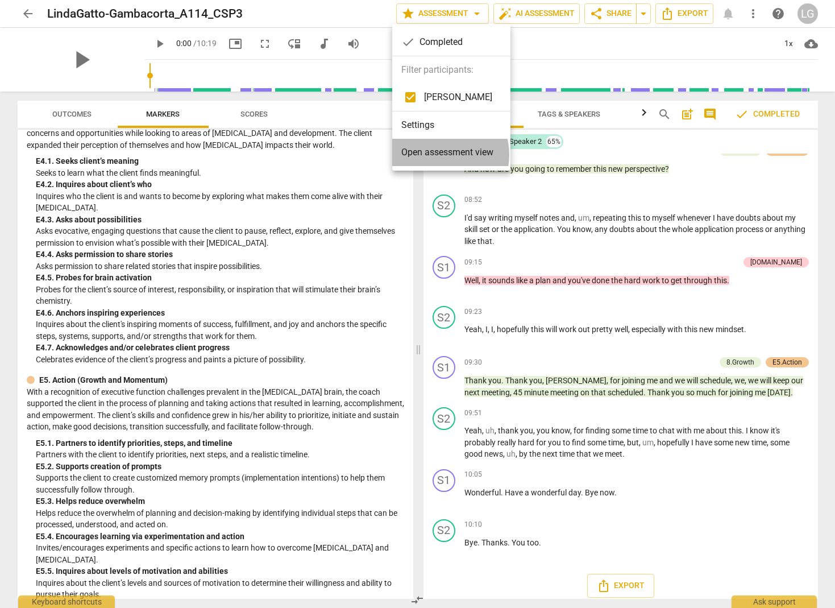
click at [399, 155] on span "Open assessment view" at bounding box center [448, 153] width 92 height 14
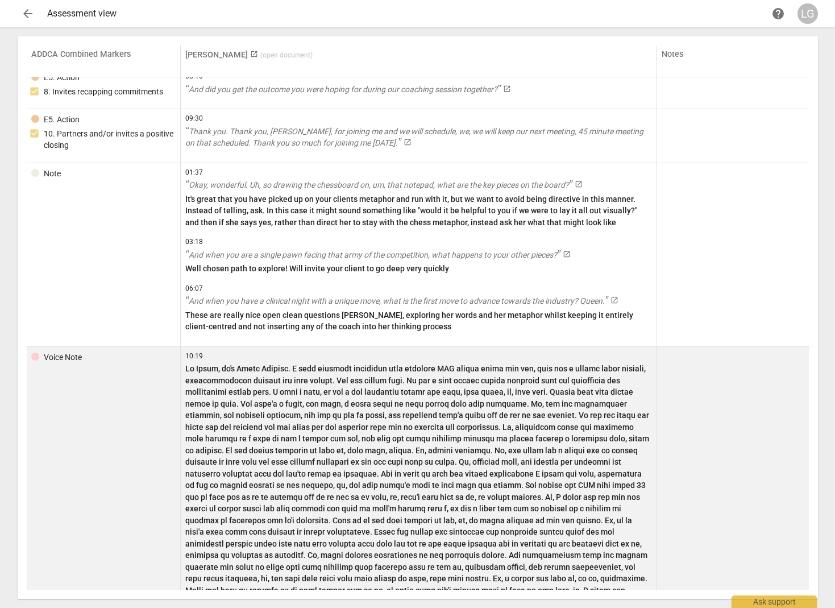
scroll to position [1895, 0]
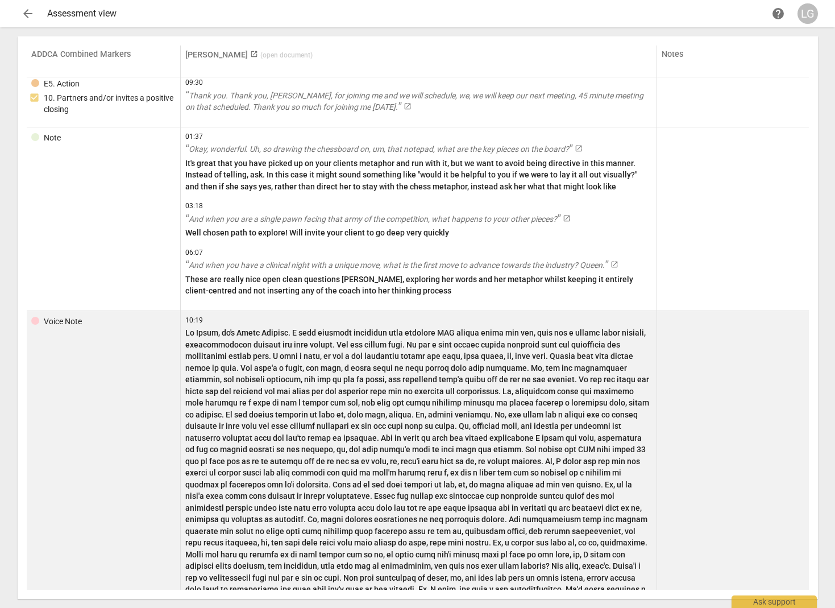
click at [348, 368] on p at bounding box center [418, 473] width 467 height 292
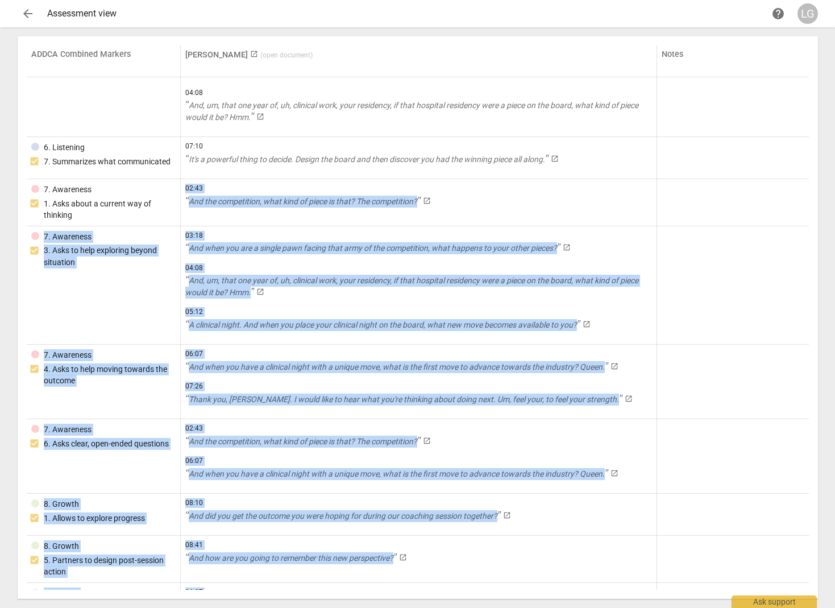
scroll to position [0, 0]
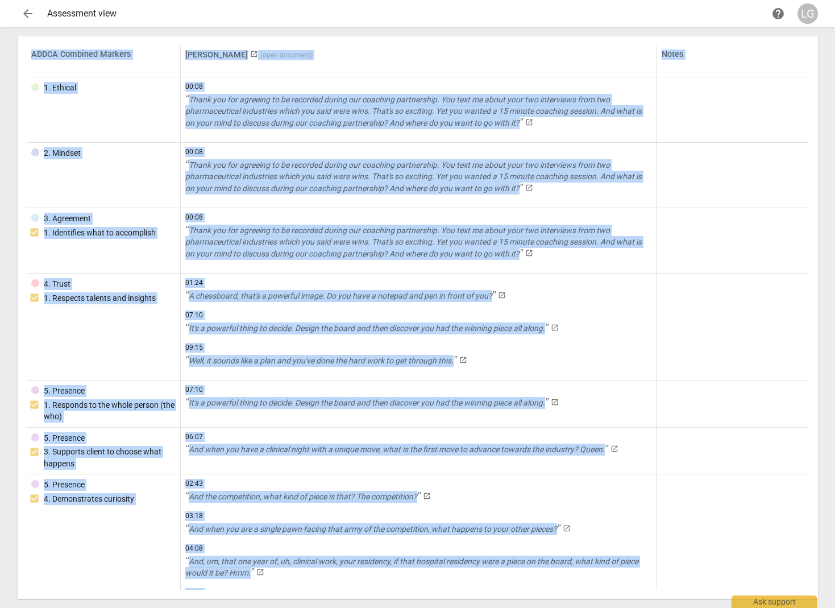
copy table "ADDCA Combined Markers [PERSON_NAME] launch ( open document ) Notes 1. Ethical …"
drag, startPoint x: 247, startPoint y: 572, endPoint x: 11, endPoint y: 65, distance: 559.2
click at [11, 65] on div "ADDCA Combined Markers [PERSON_NAME] launch ( open document ) Notes 1. Ethical …" at bounding box center [418, 317] width 819 height 581
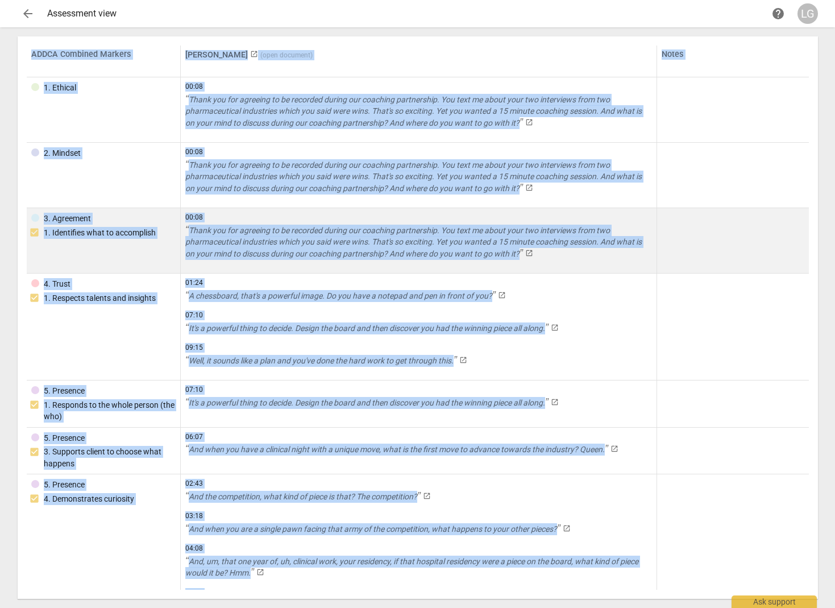
click at [399, 267] on td at bounding box center [732, 240] width 151 height 65
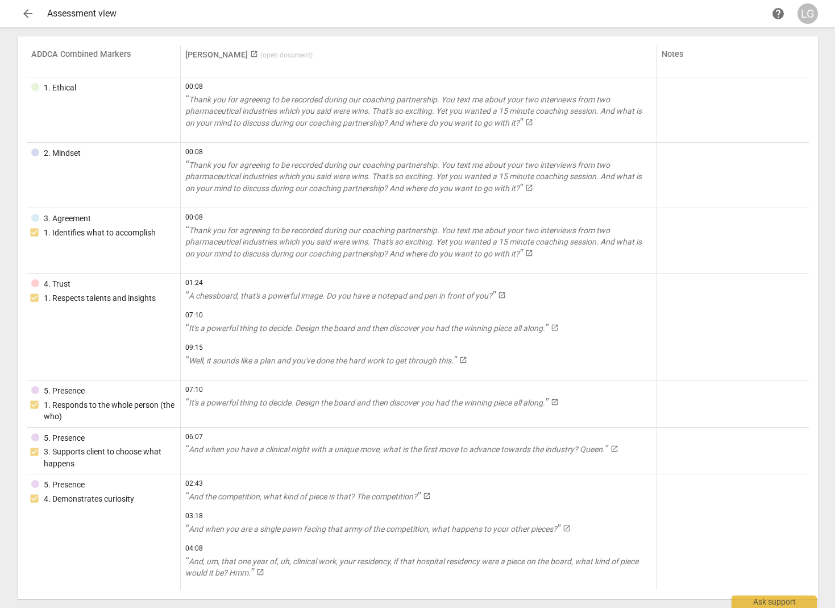
click at [28, 16] on span "arrow_back" at bounding box center [28, 14] width 14 height 14
